Goal: Information Seeking & Learning: Compare options

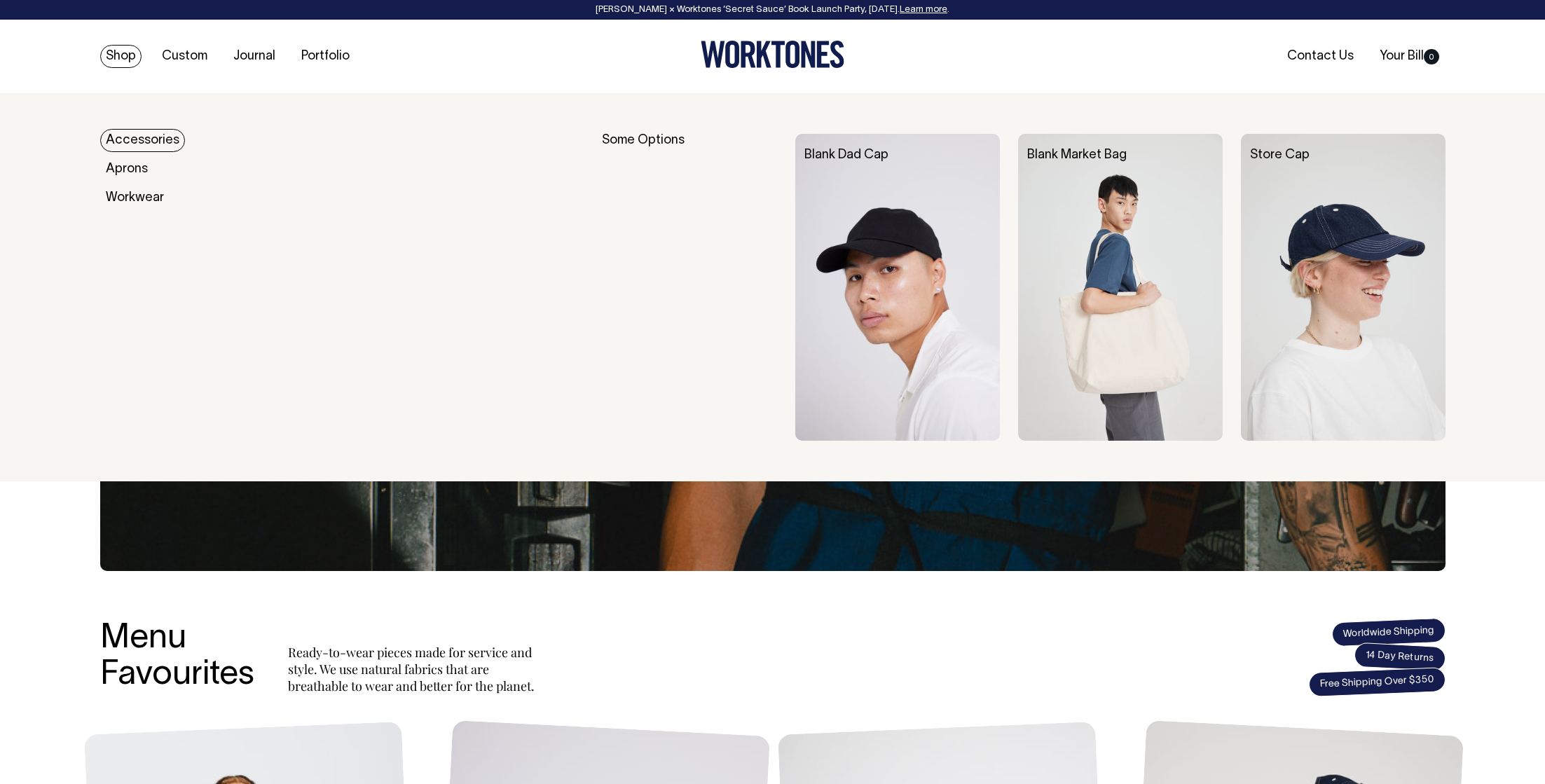
click at [118, 55] on link "Shop" at bounding box center [120, 56] width 41 height 23
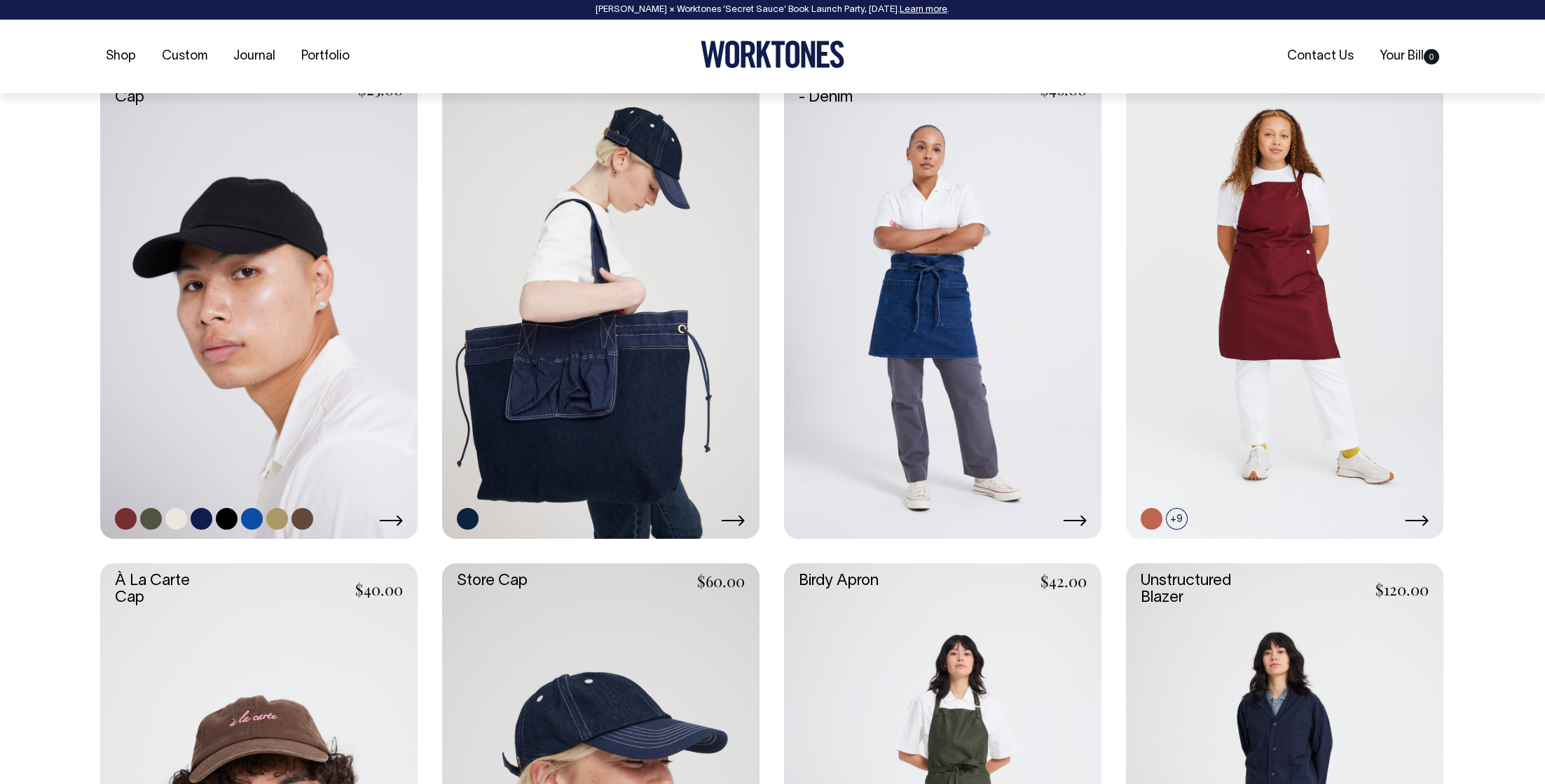
scroll to position [636, 0]
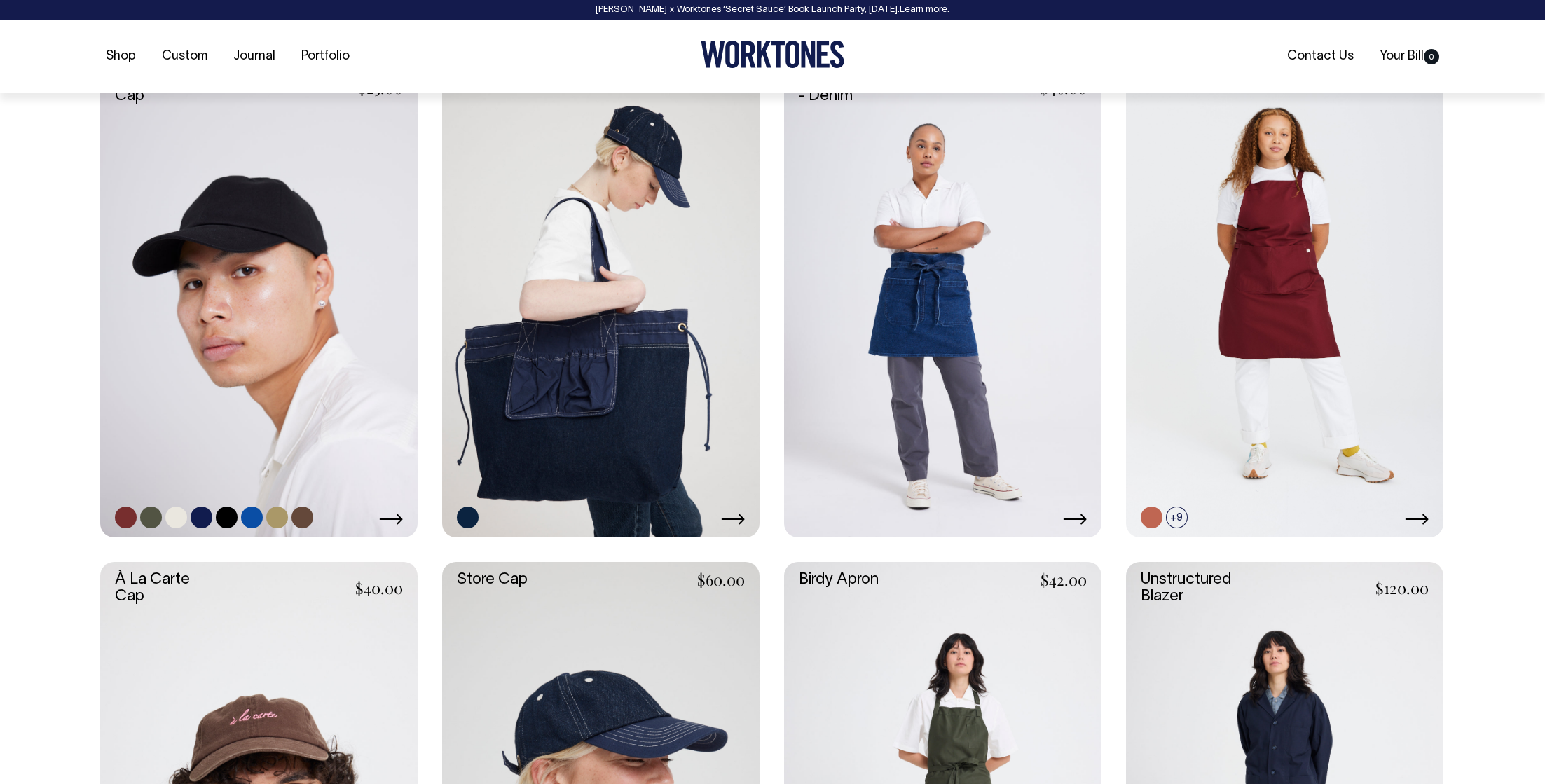
click at [312, 303] on link at bounding box center [259, 299] width 317 height 476
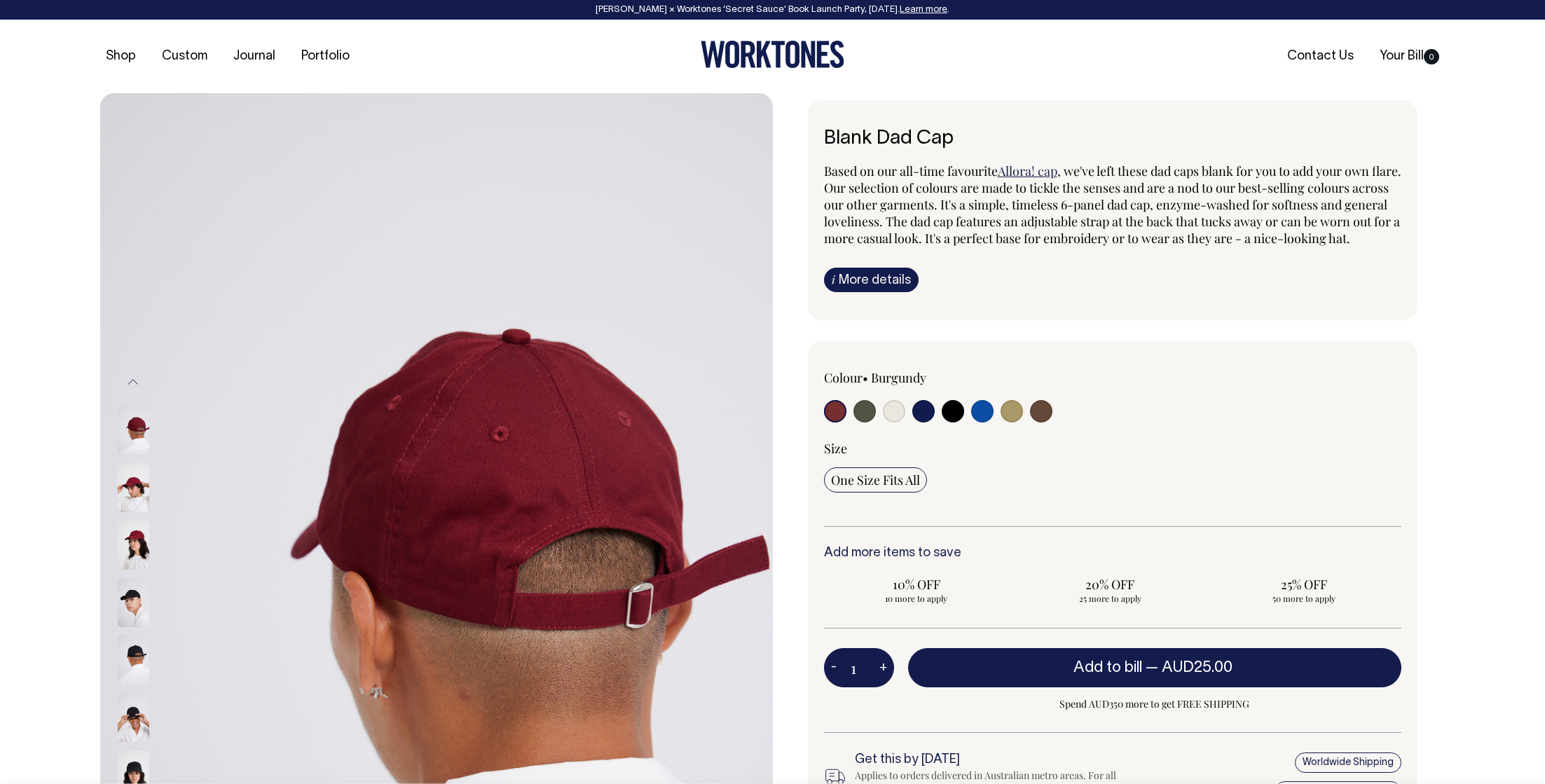
click at [891, 420] on input "radio" at bounding box center [894, 411] width 22 height 22
radio input "true"
select select "Natural"
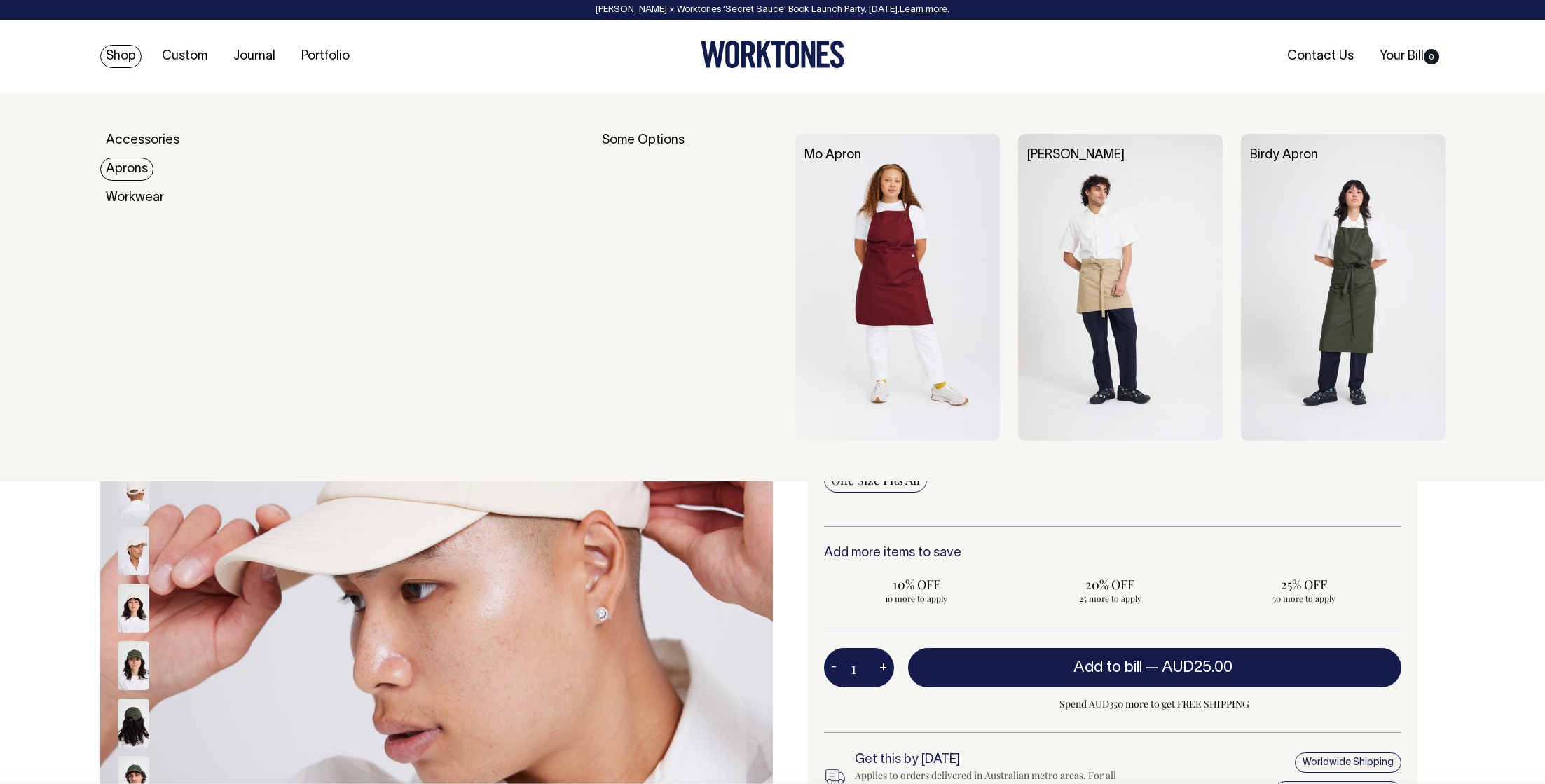
click at [122, 168] on link "Aprons" at bounding box center [126, 169] width 53 height 23
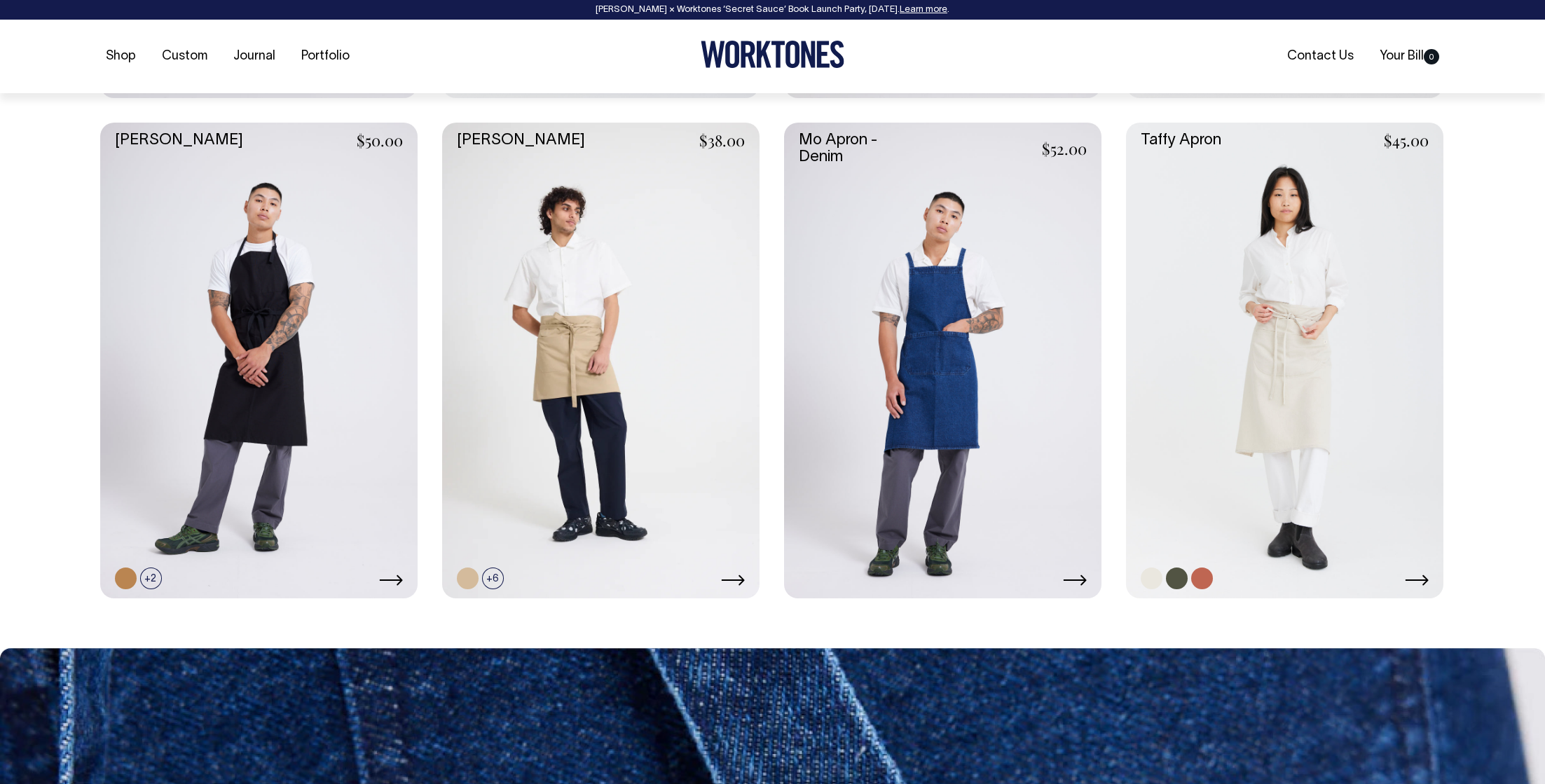
scroll to position [1076, 0]
click at [1181, 577] on link at bounding box center [1177, 578] width 22 height 22
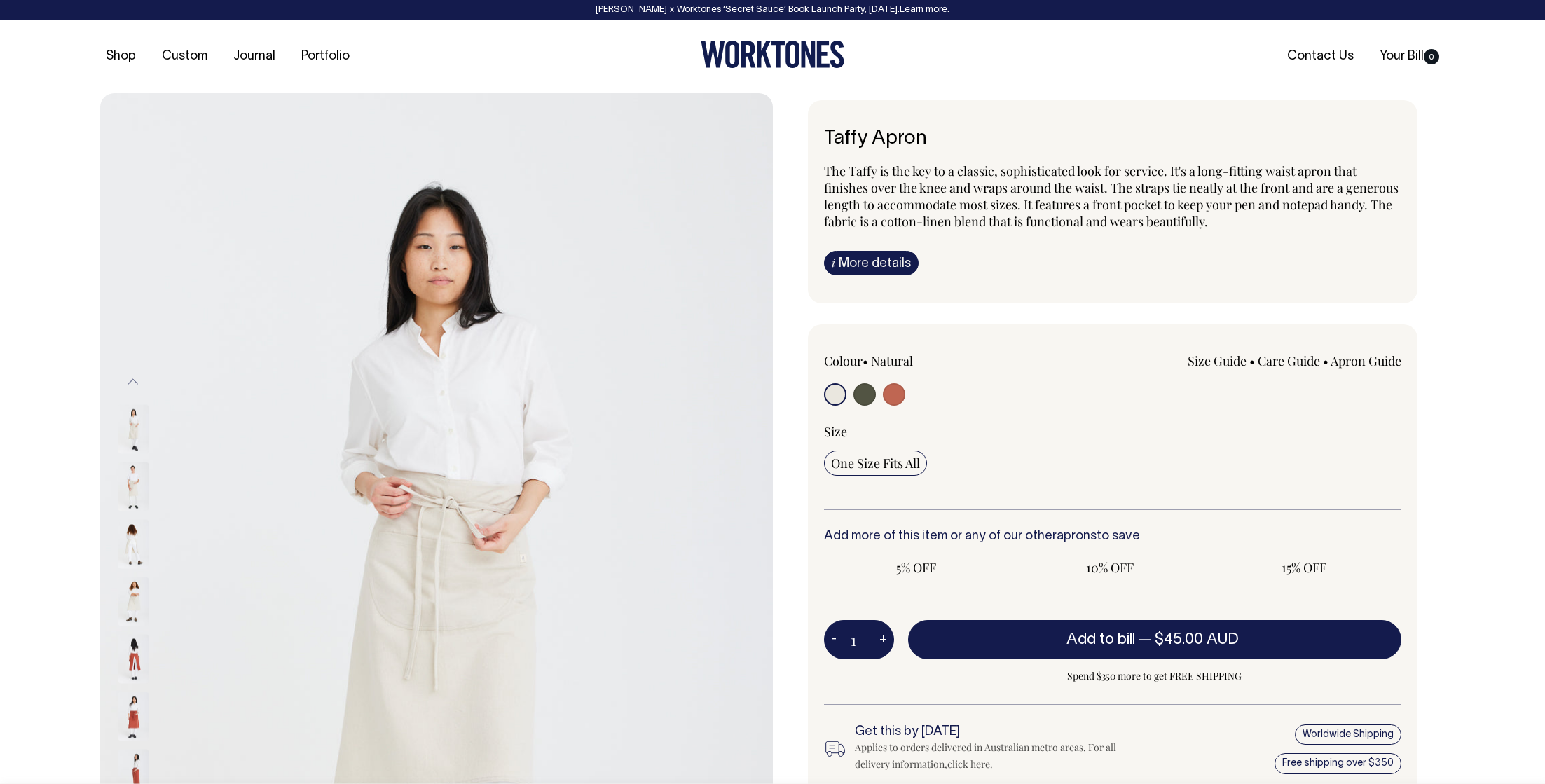
radio input "true"
select select "Olive"
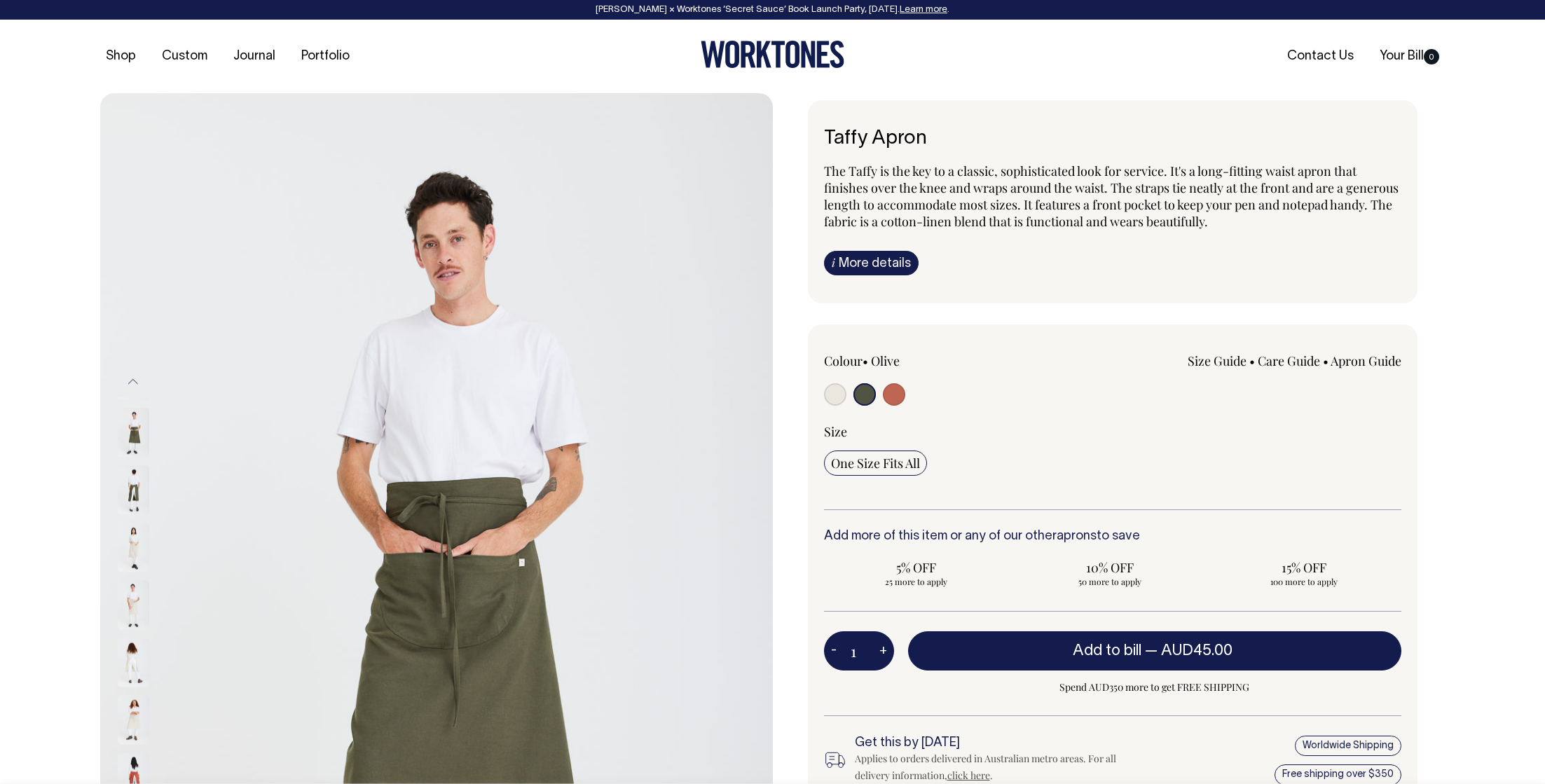
click at [907, 392] on div at bounding box center [940, 396] width 231 height 26
click at [900, 392] on input "radio" at bounding box center [894, 394] width 22 height 22
radio input "true"
select select "Rust"
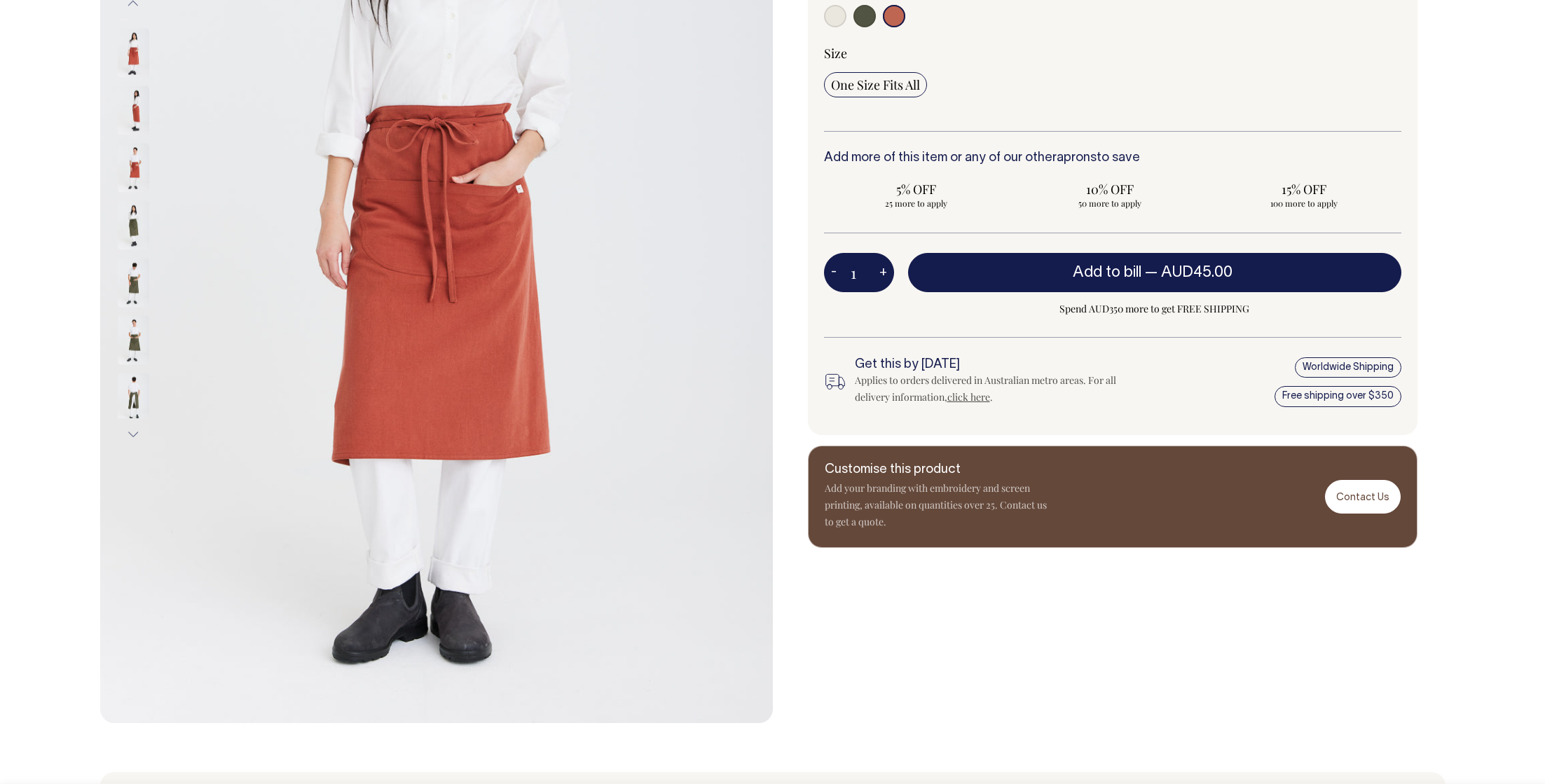
scroll to position [379, 0]
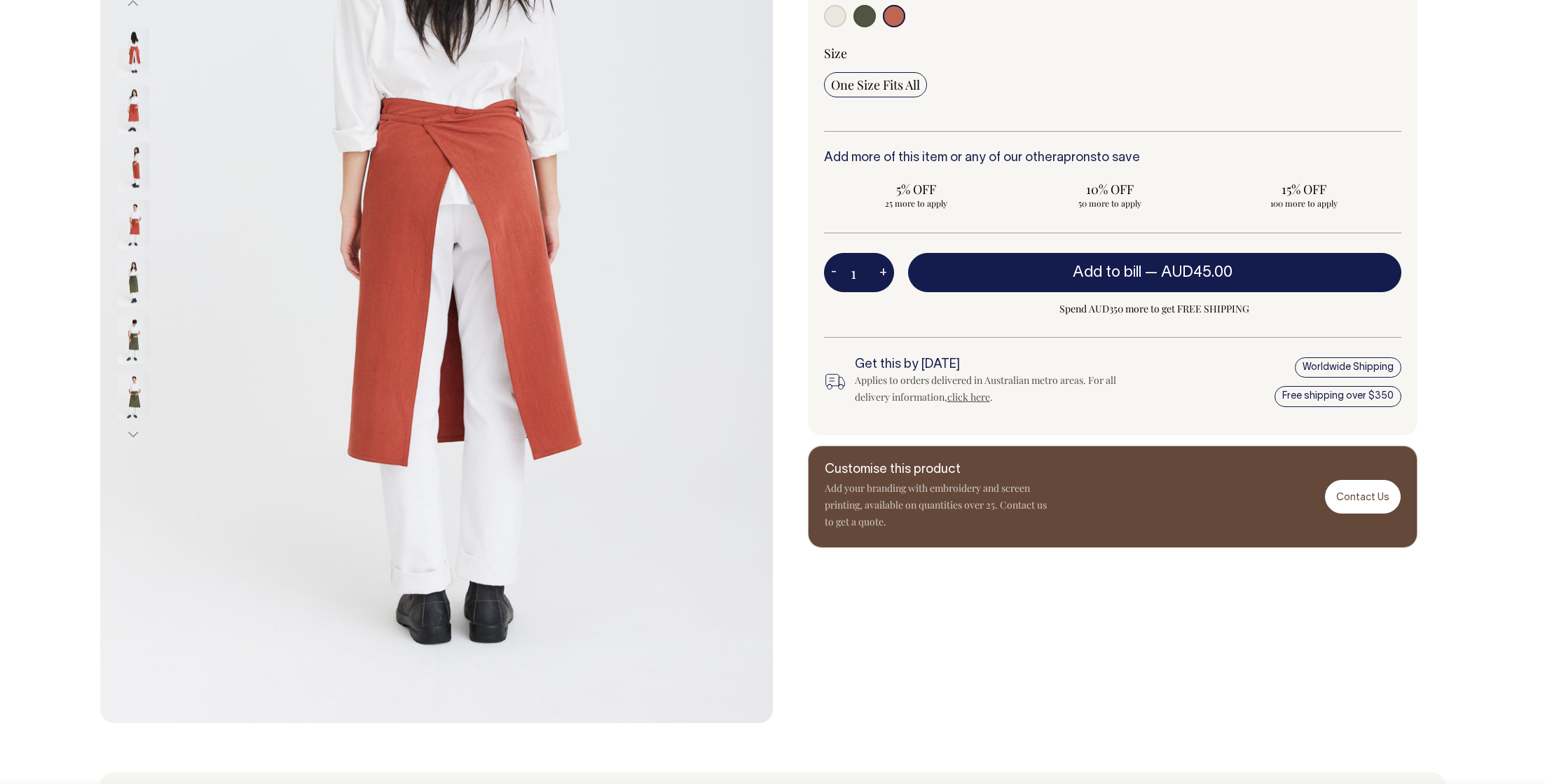
click at [836, 17] on input "radio" at bounding box center [835, 16] width 22 height 22
radio input "true"
select select "Natural"
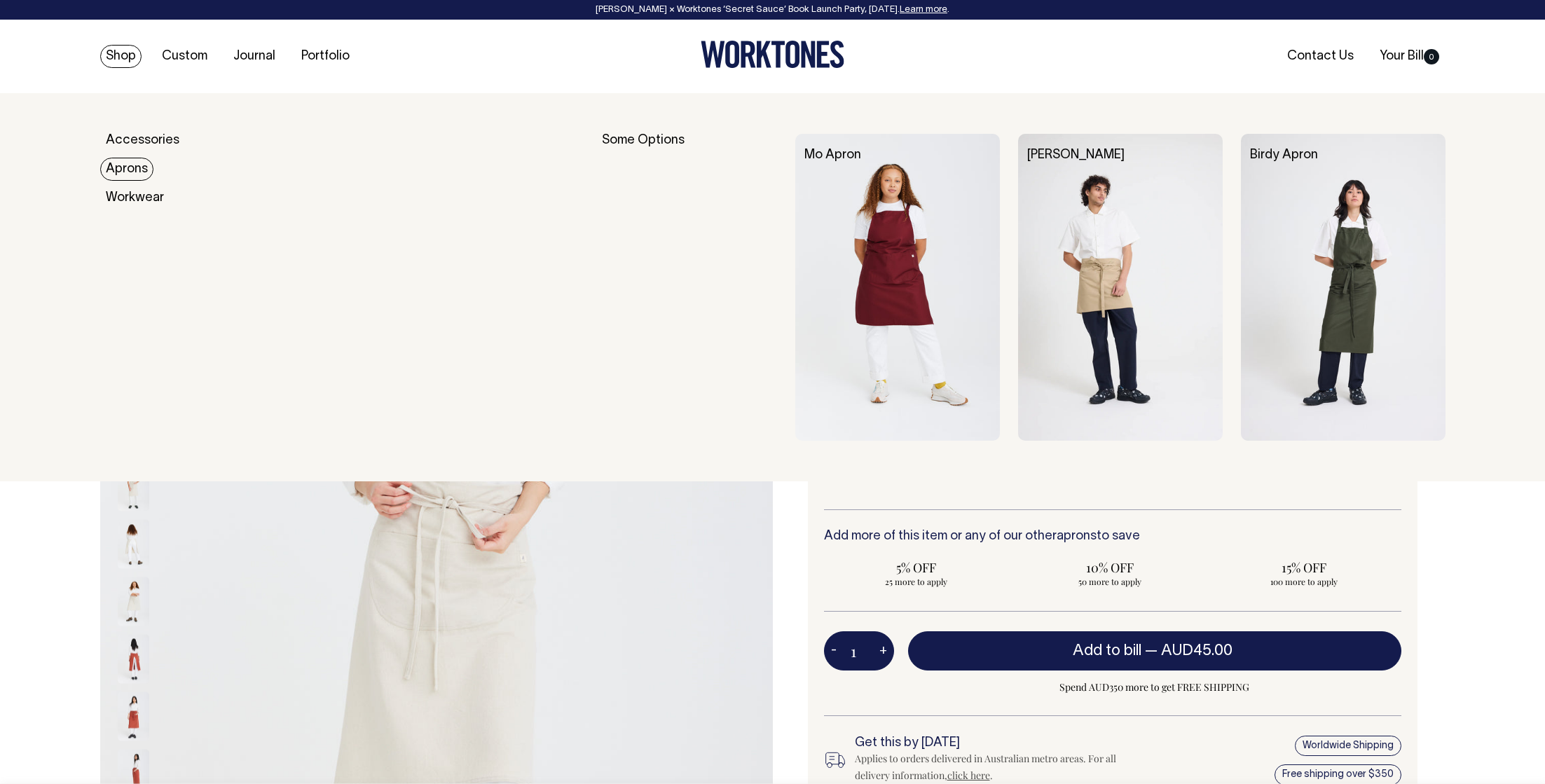
click at [116, 168] on link "Aprons" at bounding box center [126, 169] width 53 height 23
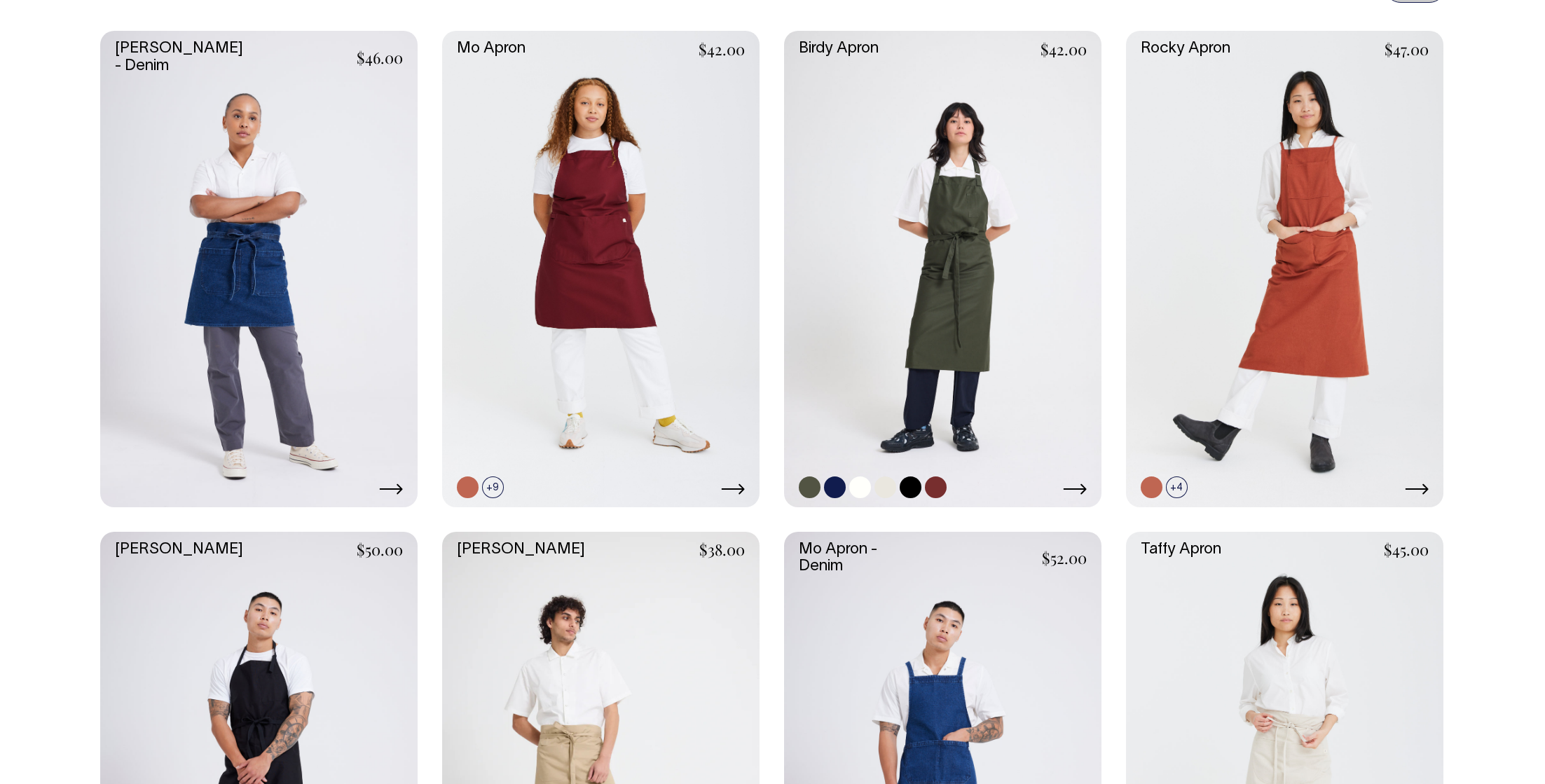
scroll to position [666, 0]
click at [947, 273] on link at bounding box center [943, 268] width 317 height 476
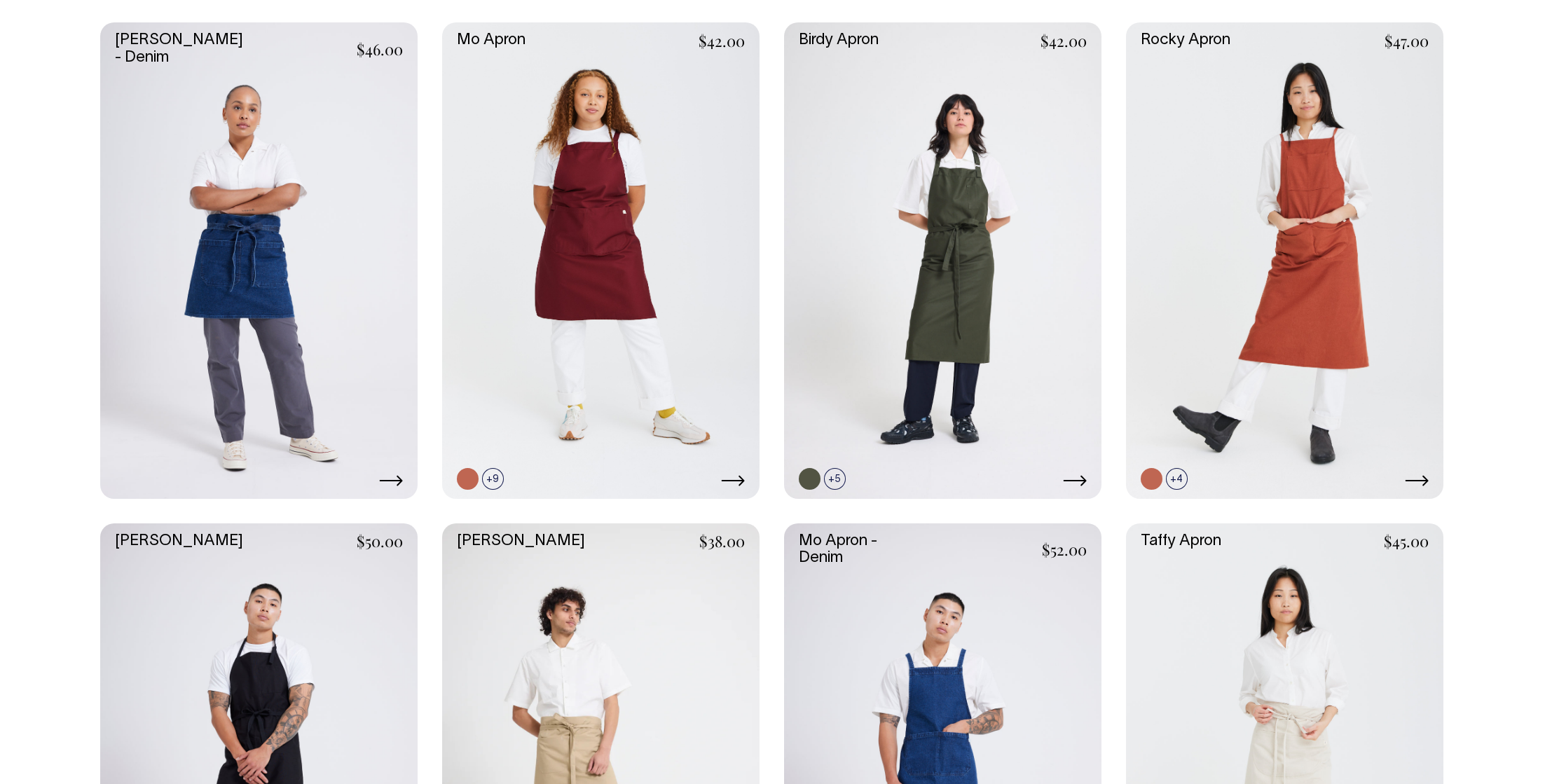
scroll to position [674, 0]
click at [632, 209] on link at bounding box center [601, 261] width 317 height 476
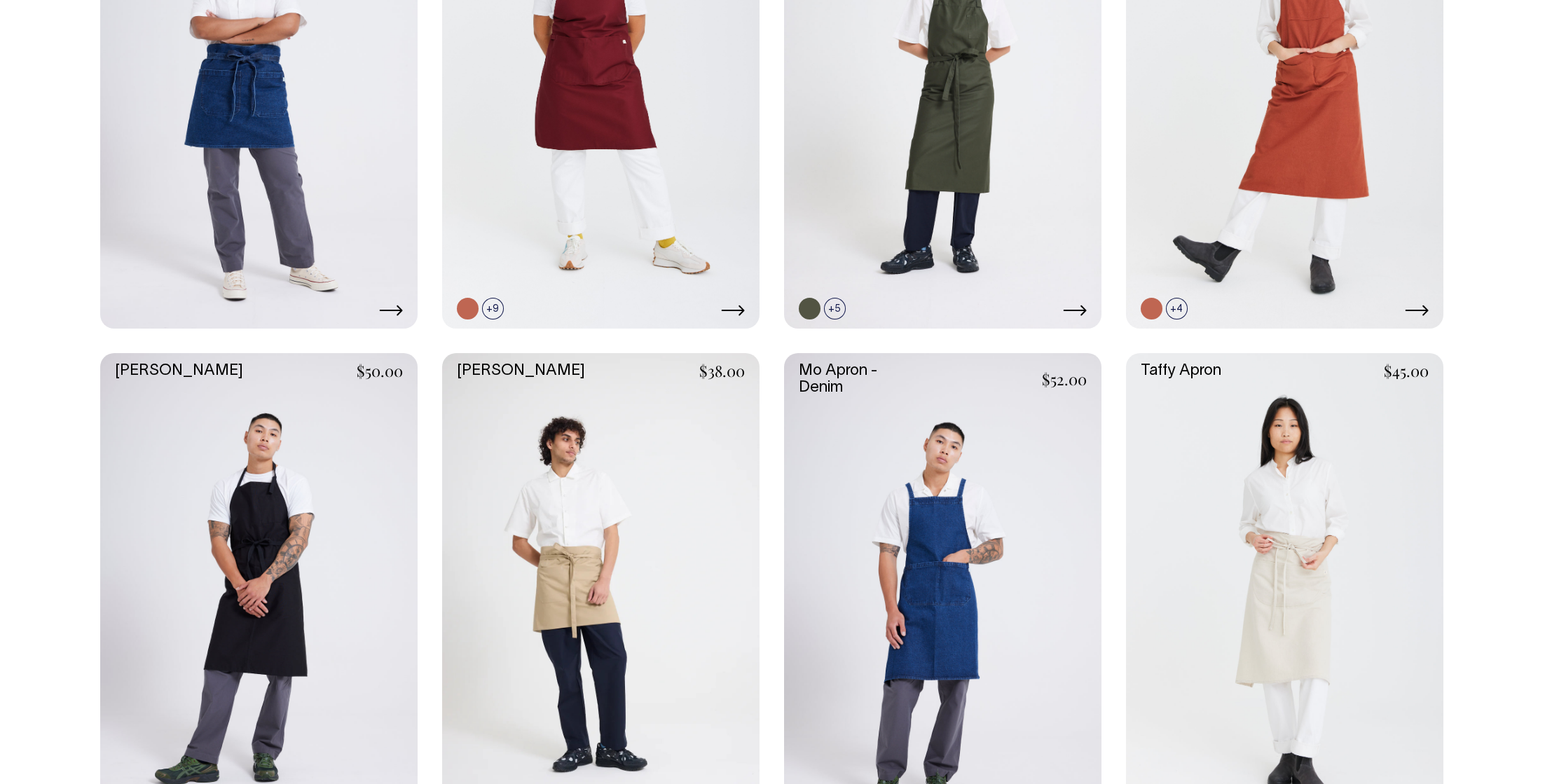
scroll to position [844, 0]
click at [484, 527] on link at bounding box center [601, 592] width 317 height 476
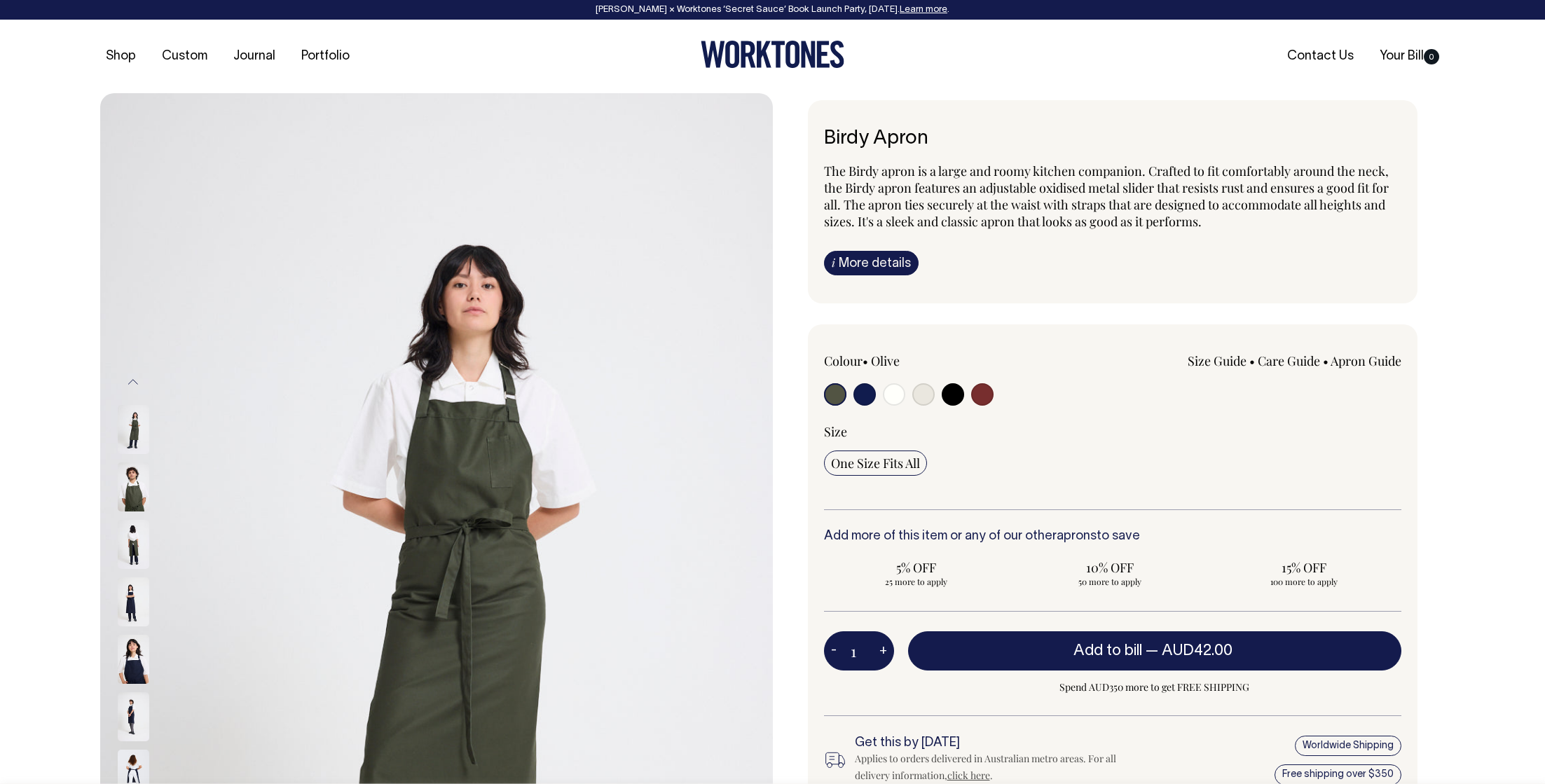
click at [924, 396] on input "radio" at bounding box center [923, 394] width 22 height 22
radio input "true"
select select "Natural"
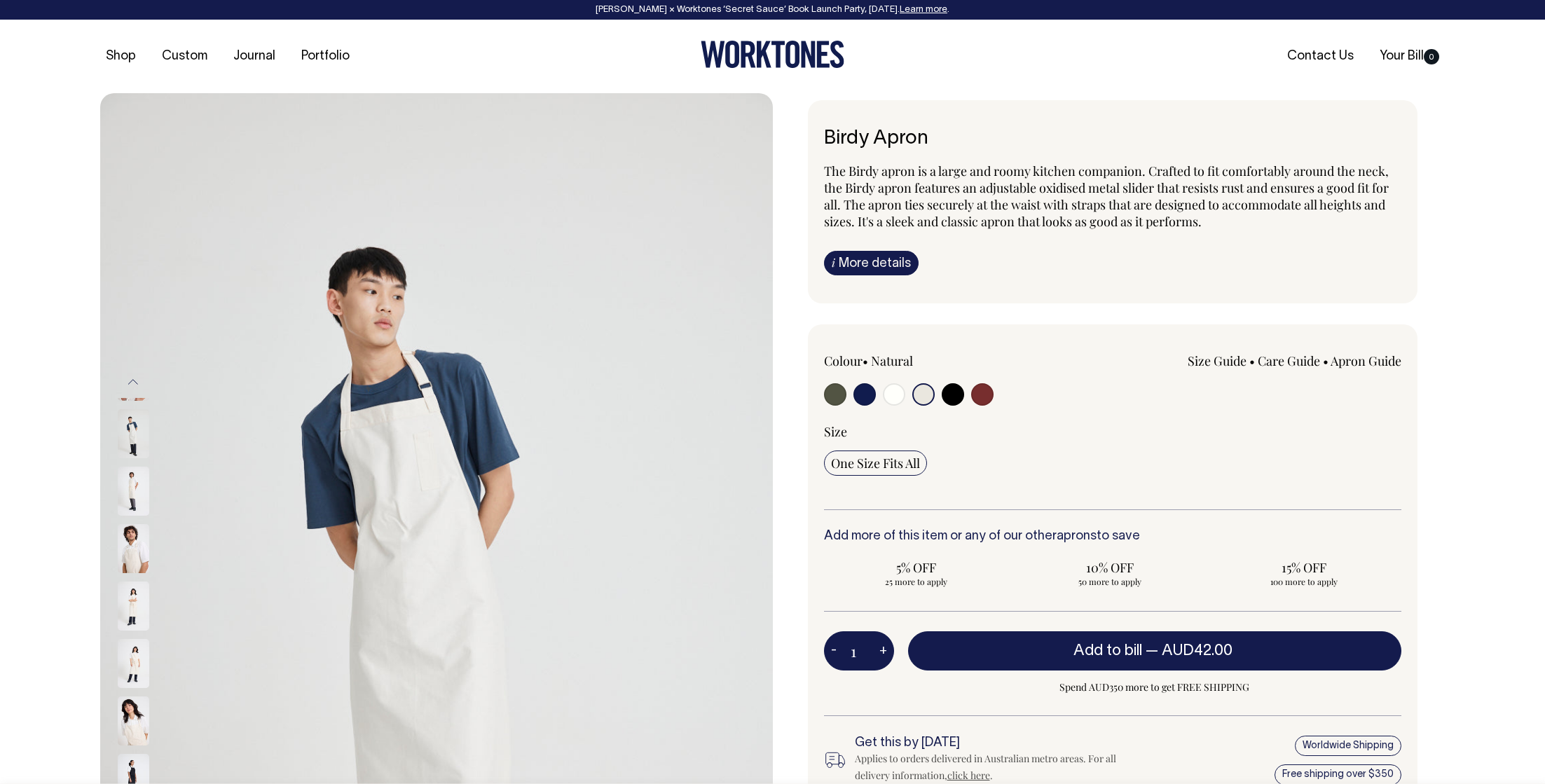
click at [833, 399] on input "radio" at bounding box center [835, 394] width 22 height 22
radio input "true"
select select "Olive"
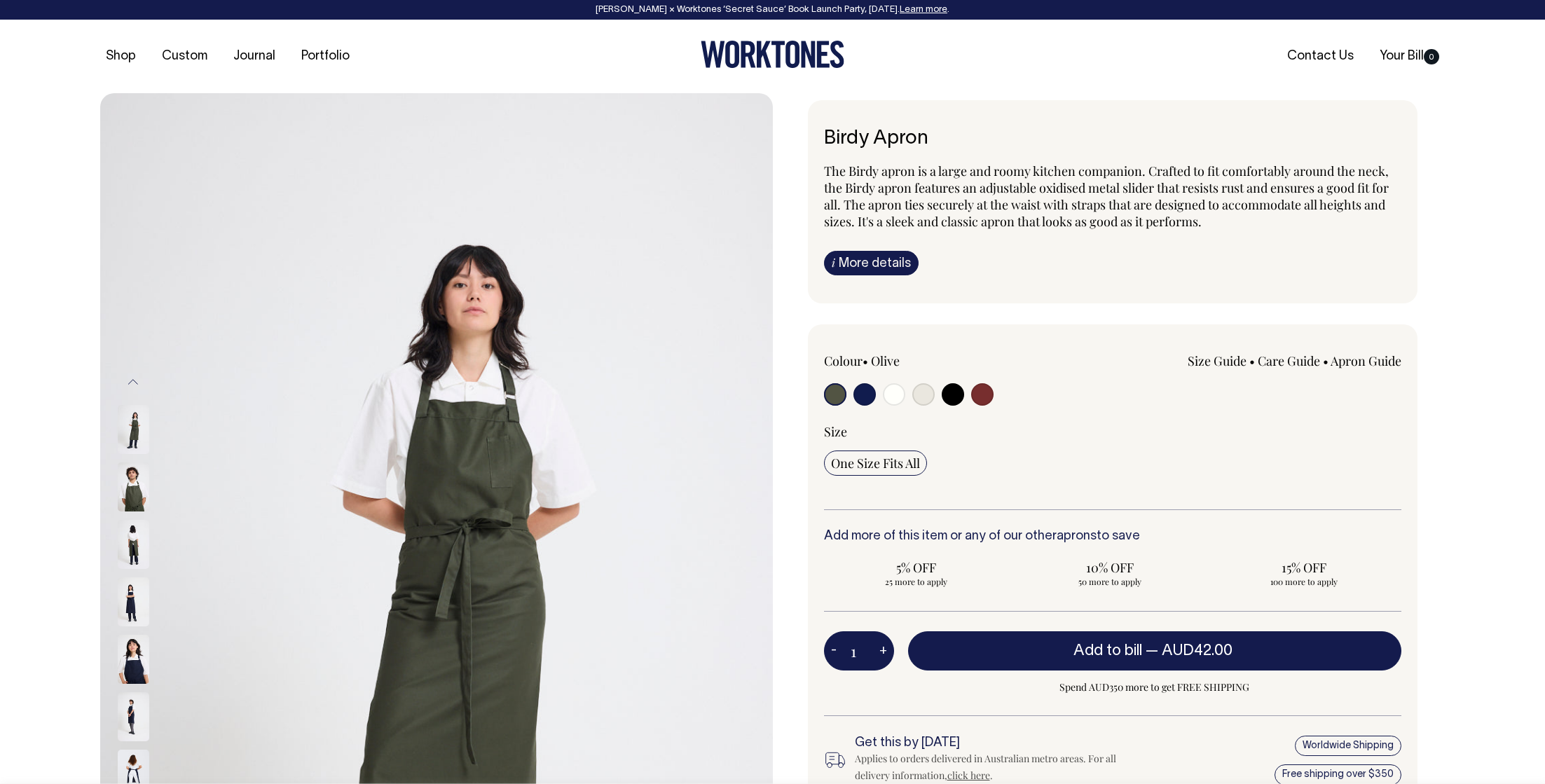
click at [925, 395] on input "radio" at bounding box center [923, 394] width 22 height 22
radio input "true"
select select "Natural"
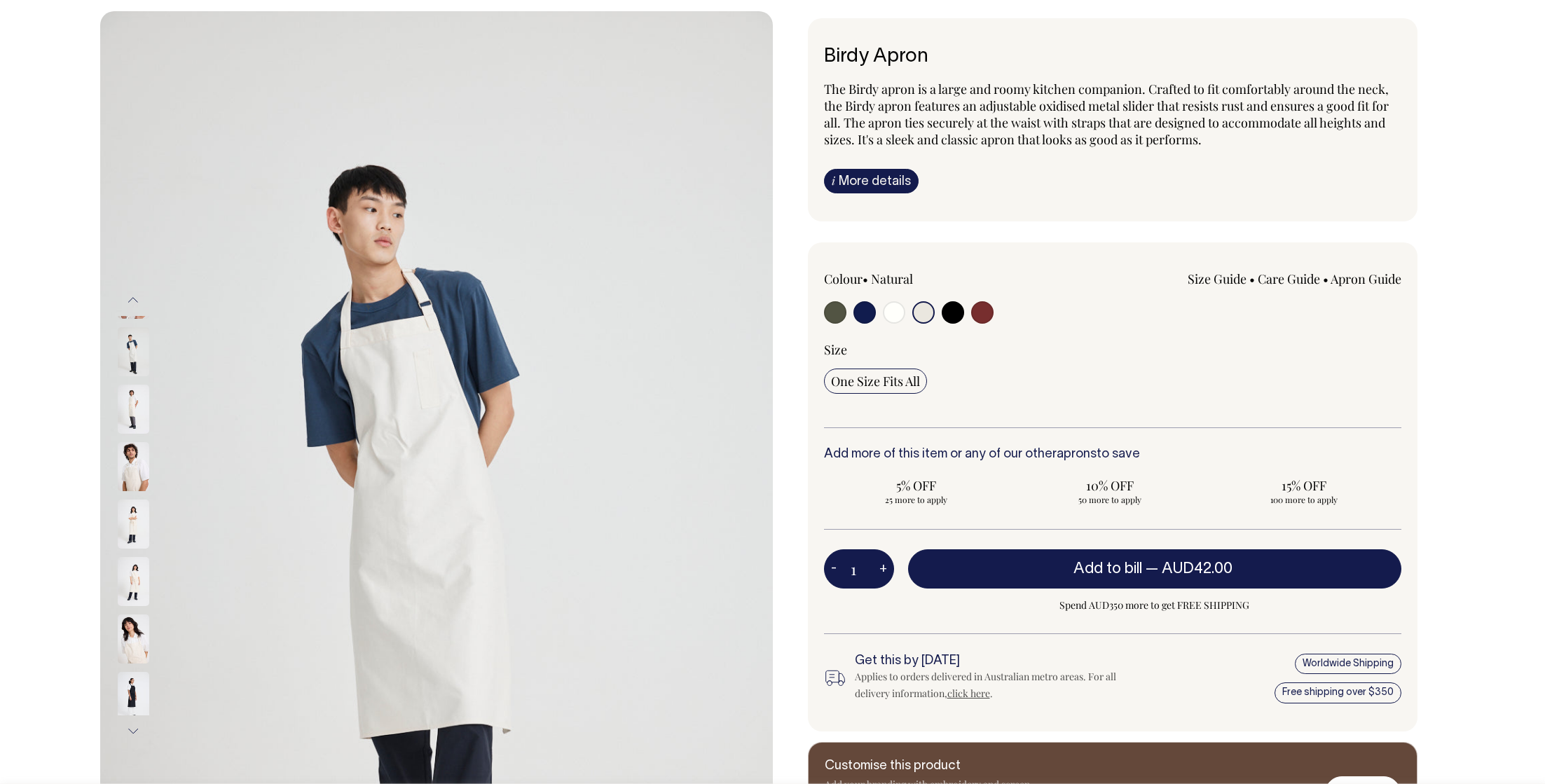
scroll to position [82, 0]
click at [135, 566] on img at bounding box center [133, 582] width 31 height 49
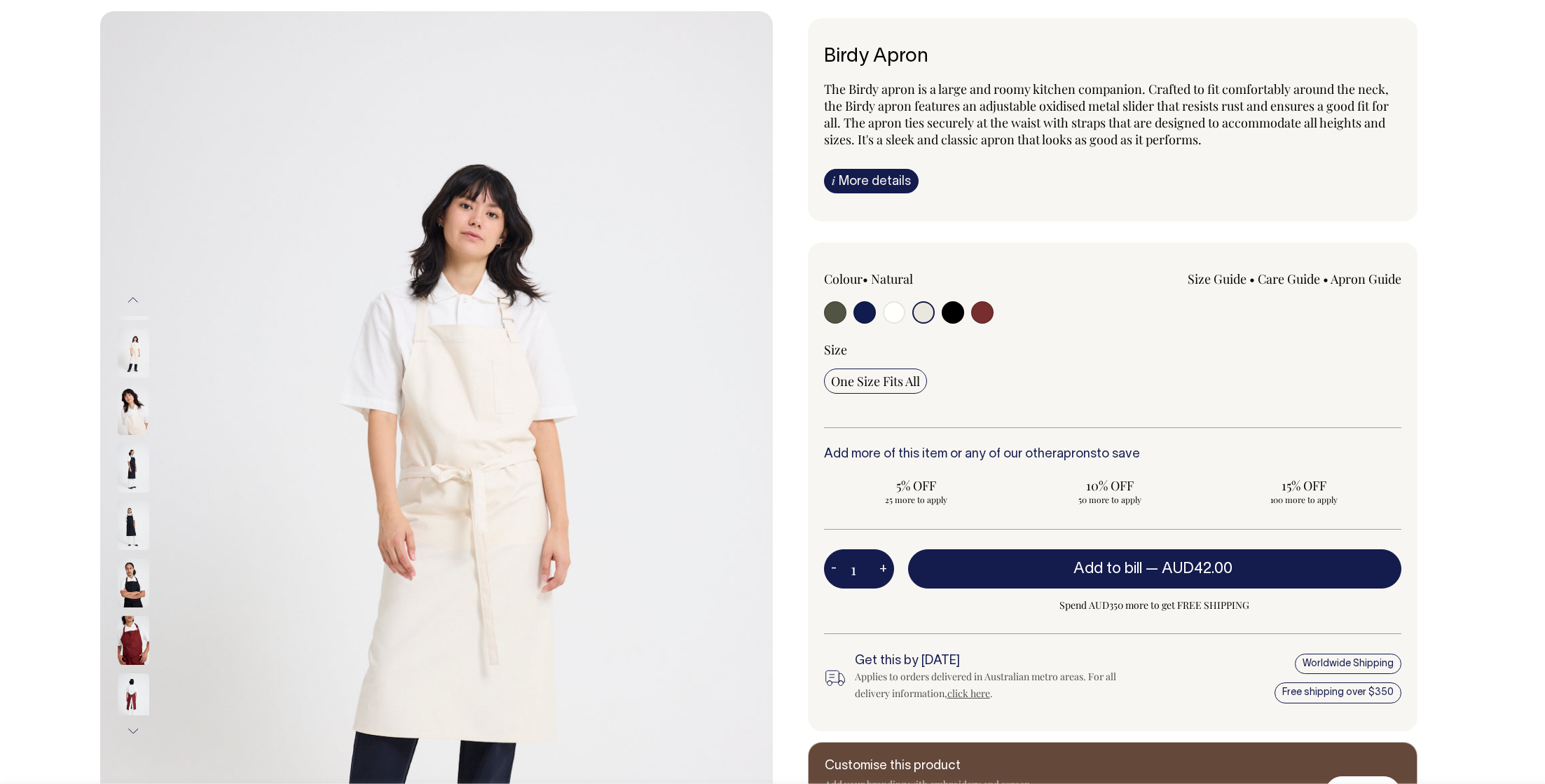
click at [131, 558] on img at bounding box center [133, 583] width 31 height 49
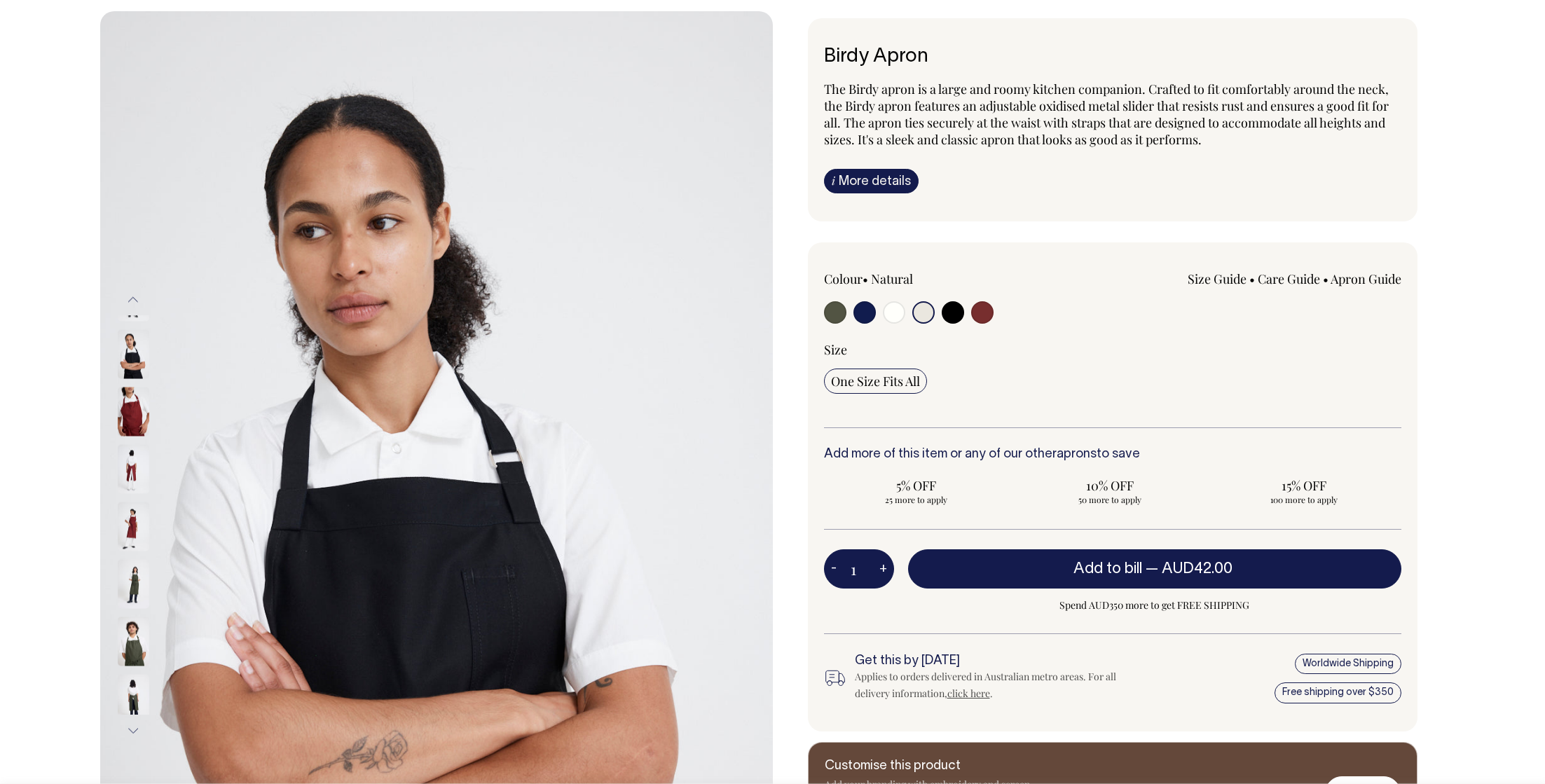
click at [131, 559] on img at bounding box center [133, 584] width 31 height 49
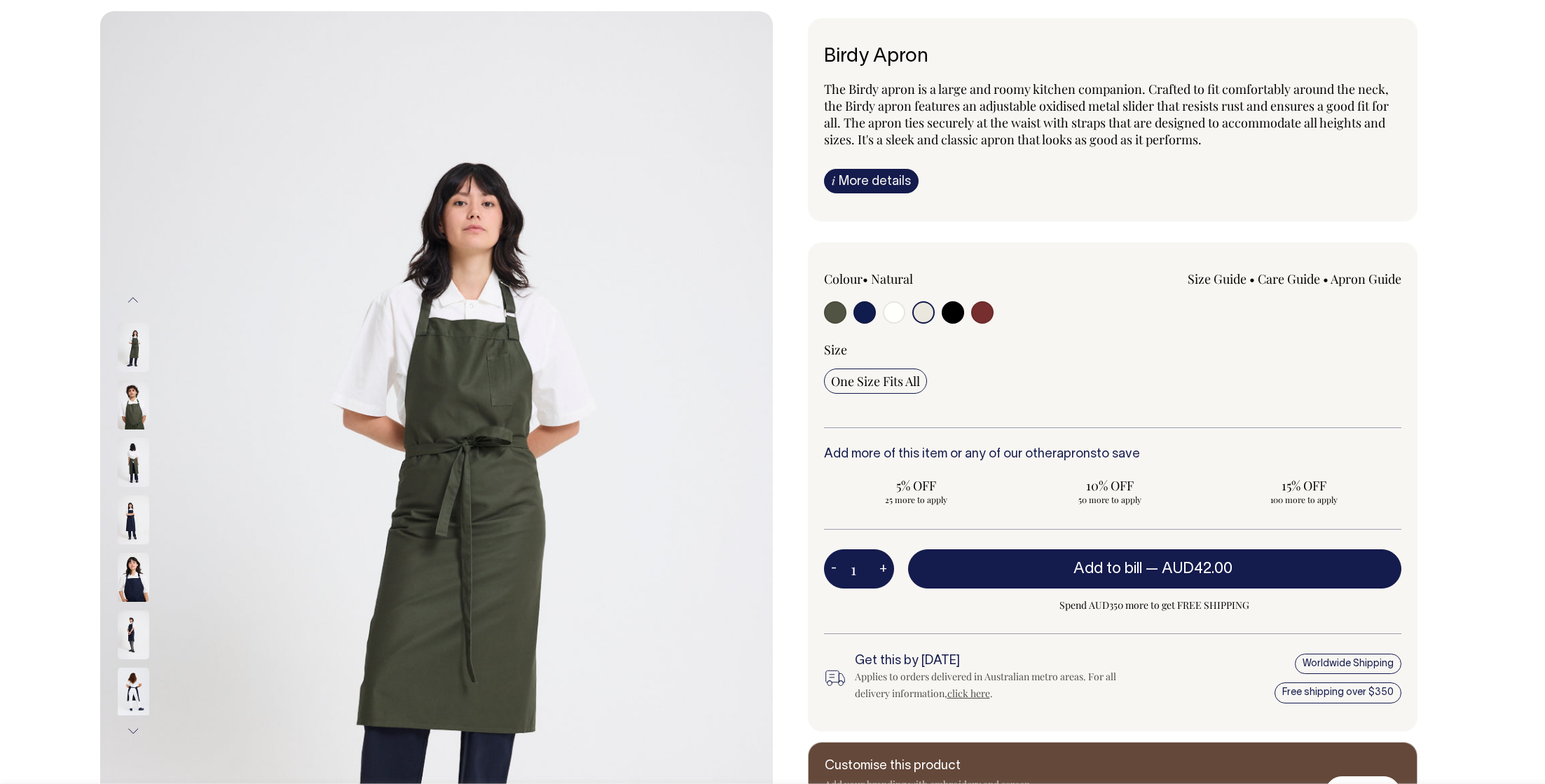
click at [130, 680] on img at bounding box center [133, 692] width 31 height 49
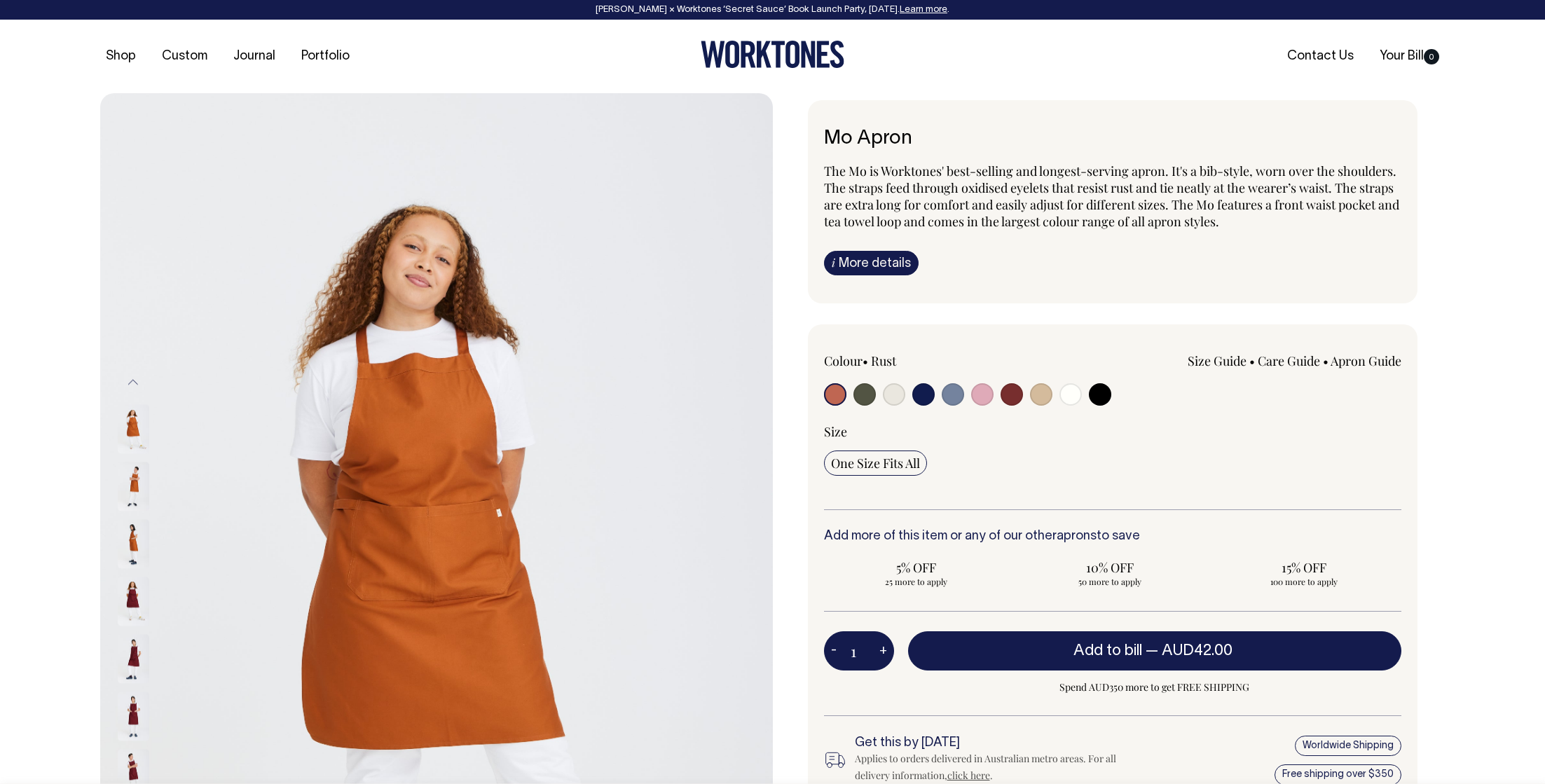
click at [863, 391] on input "radio" at bounding box center [865, 394] width 22 height 22
radio input "true"
select select "Olive"
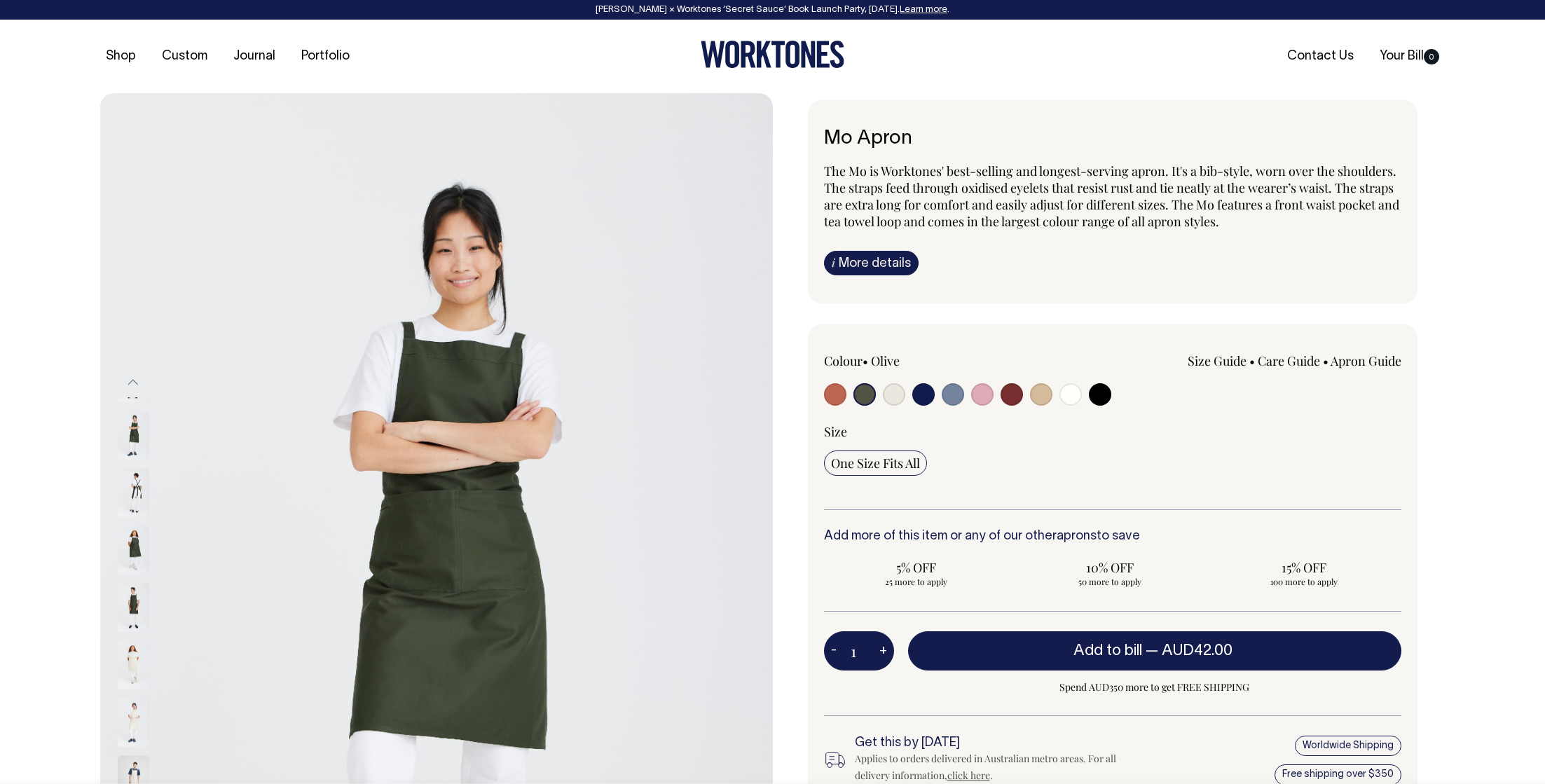
click at [891, 393] on input "radio" at bounding box center [894, 394] width 22 height 22
radio input "true"
select select "Natural"
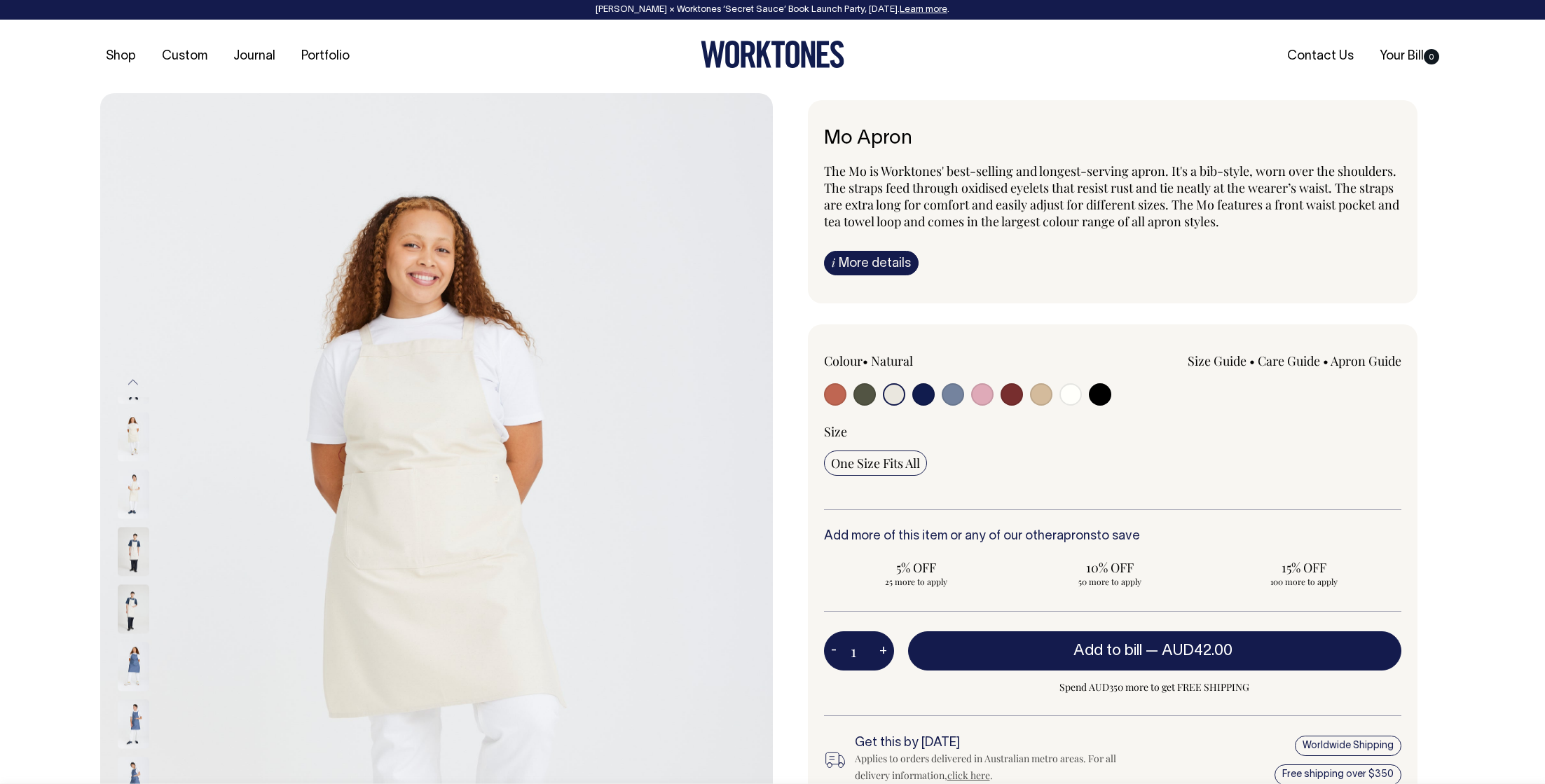
click at [1043, 395] on input "radio" at bounding box center [1041, 394] width 22 height 22
radio input "true"
select select "Khaki"
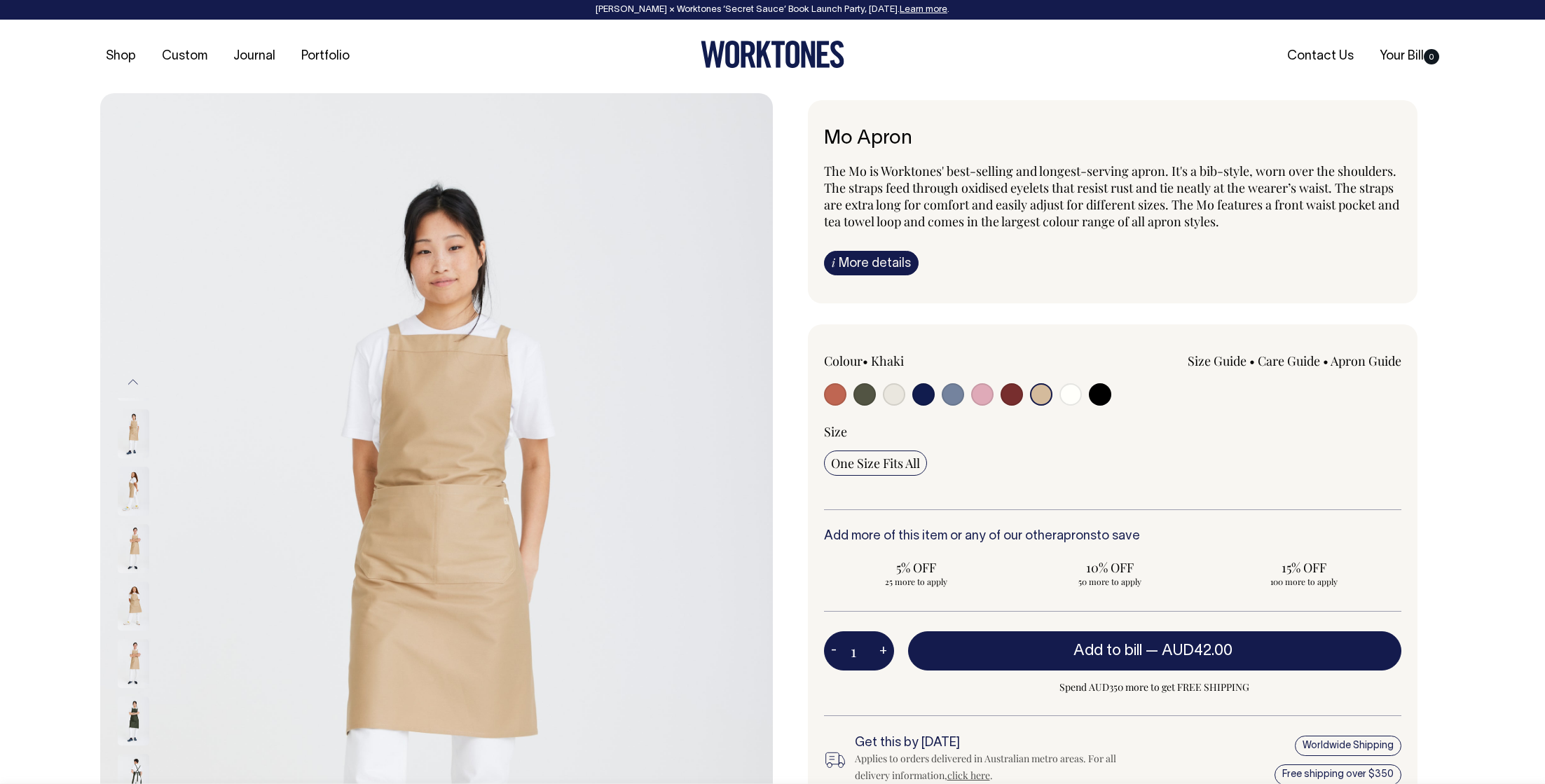
click at [1040, 396] on input "radio" at bounding box center [1041, 394] width 22 height 22
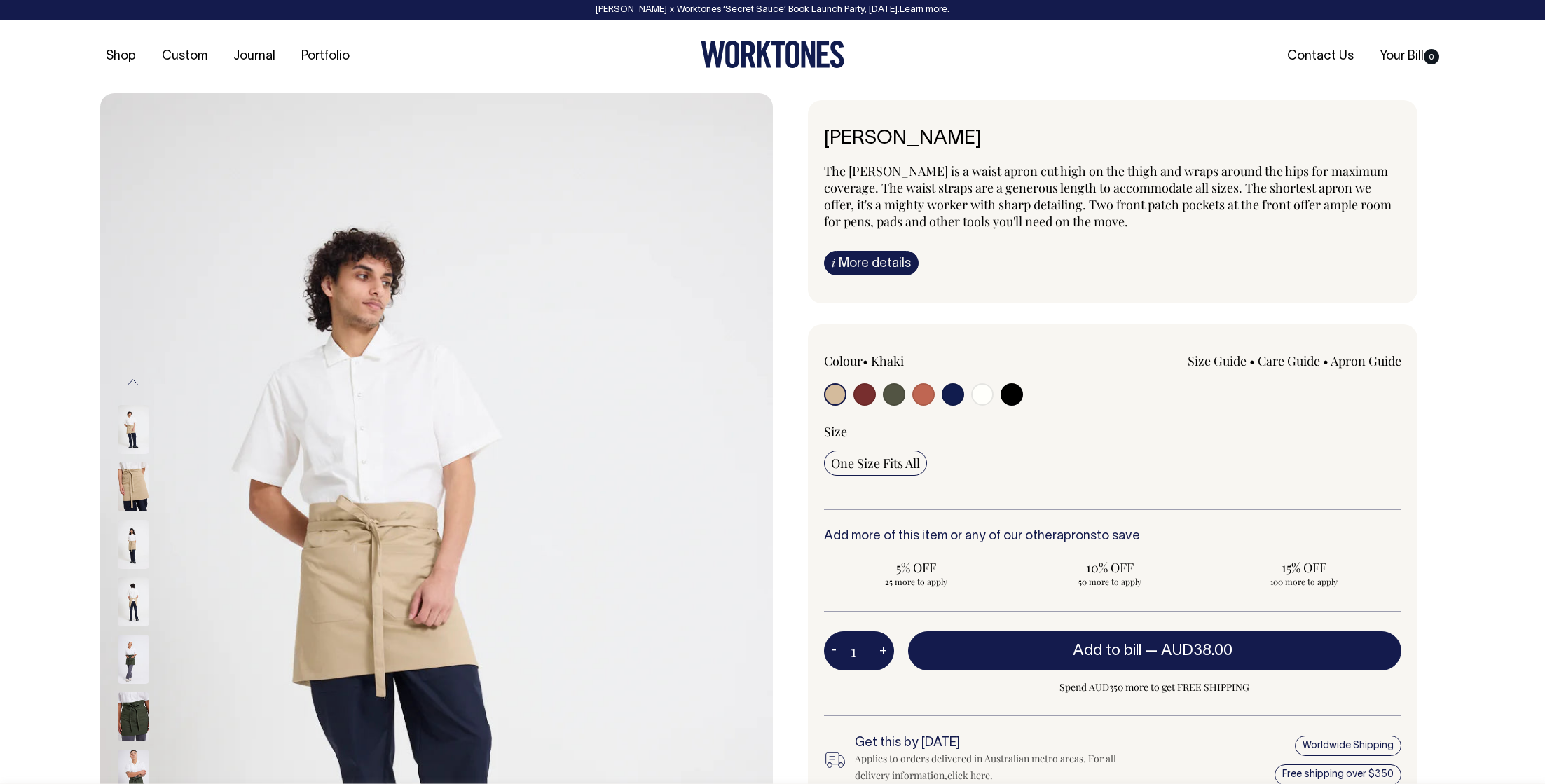
click at [1162, 53] on ul "Contact Us Your Bill 0" at bounding box center [1222, 57] width 449 height 16
click at [1088, 85] on div "Shop Custom Journal Portfolio Contact Us Your Bill 0" at bounding box center [773, 56] width 1388 height 74
click at [838, 390] on input "radio" at bounding box center [835, 394] width 22 height 22
click at [927, 72] on div at bounding box center [773, 57] width 449 height 31
